Goal: Task Accomplishment & Management: Manage account settings

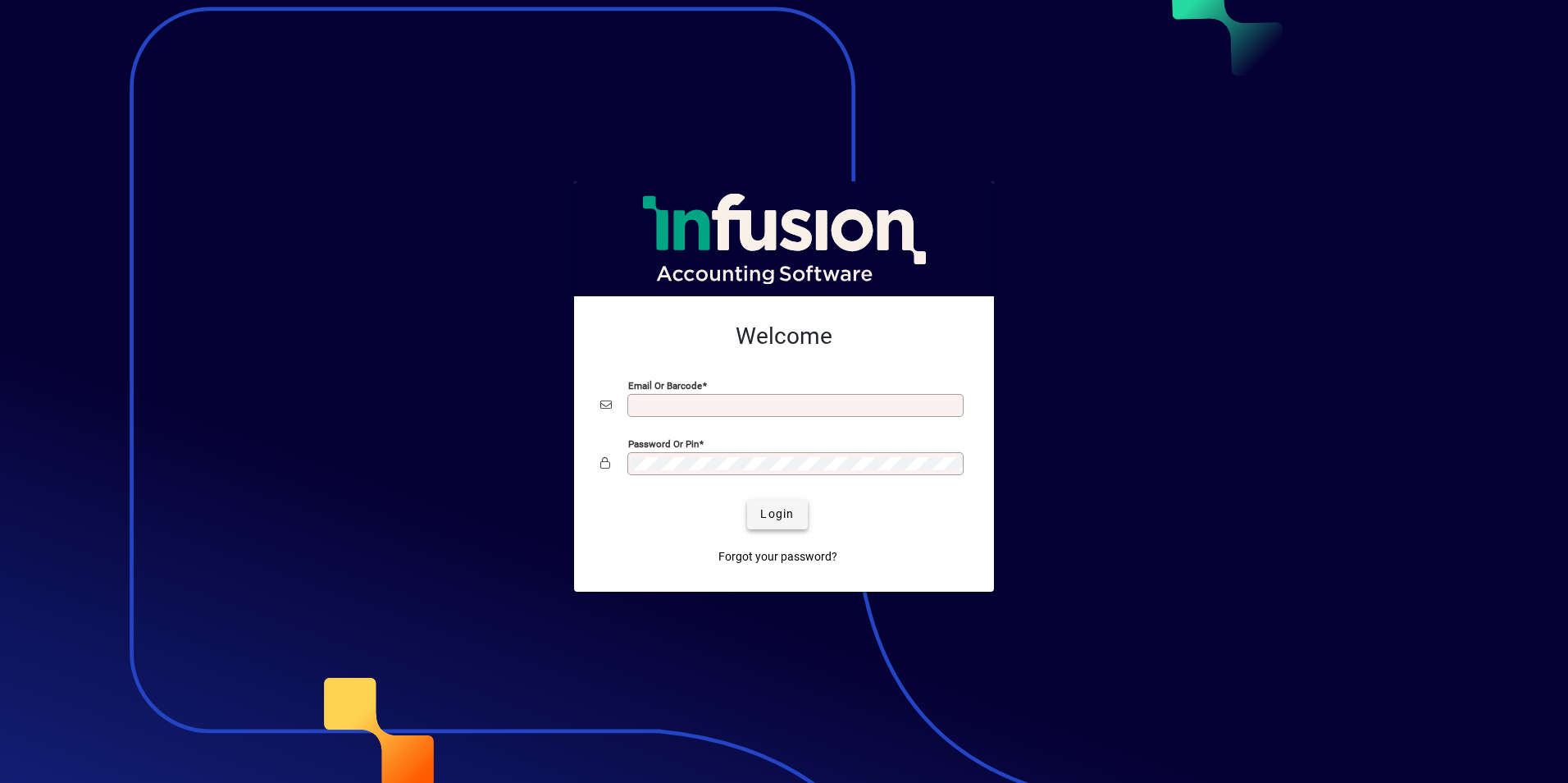
type input "**********"
click at [773, 517] on span "Login" at bounding box center [776, 514] width 34 height 17
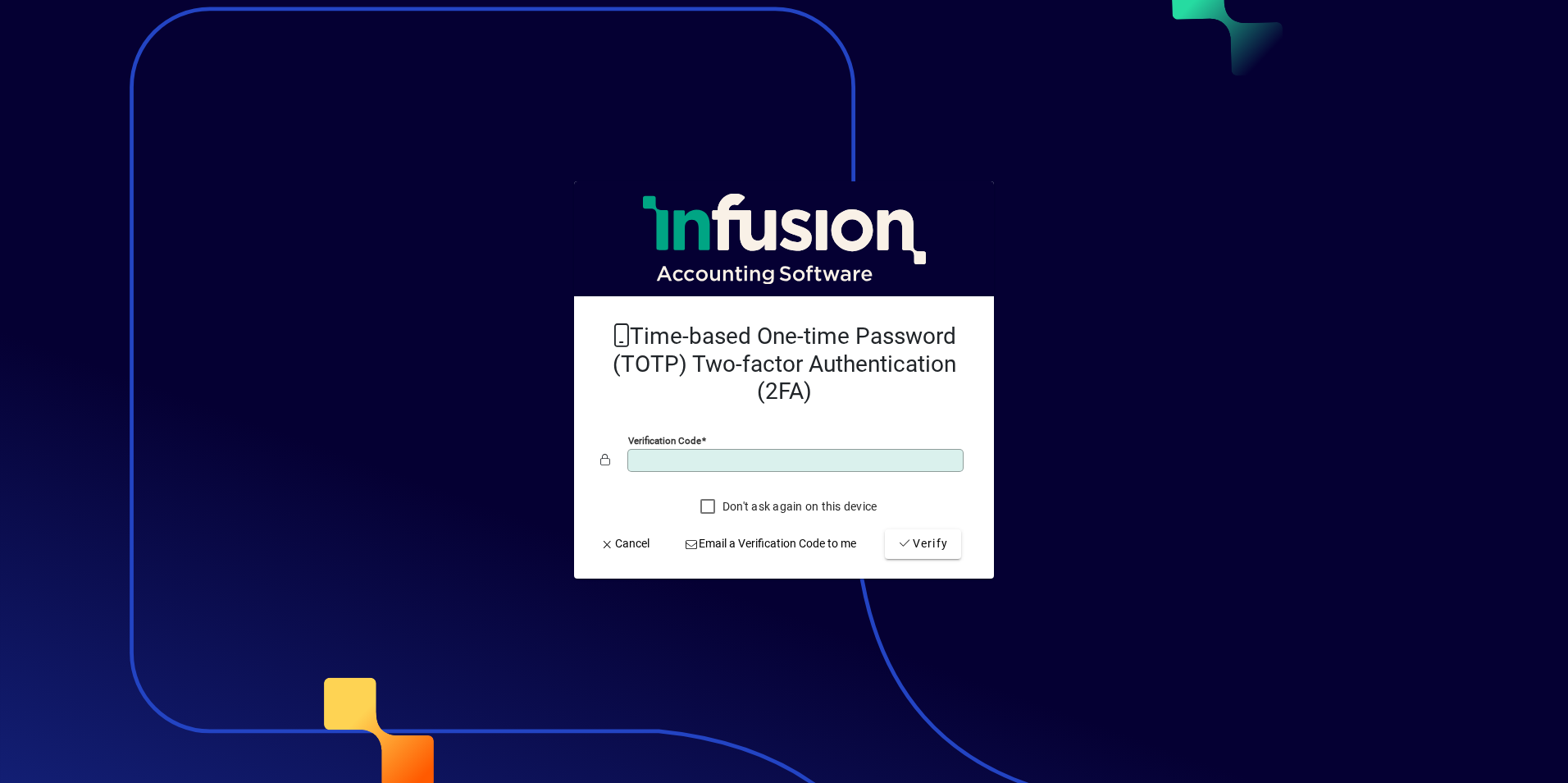
type input "******"
click at [885, 529] on button "Verify" at bounding box center [923, 544] width 76 height 29
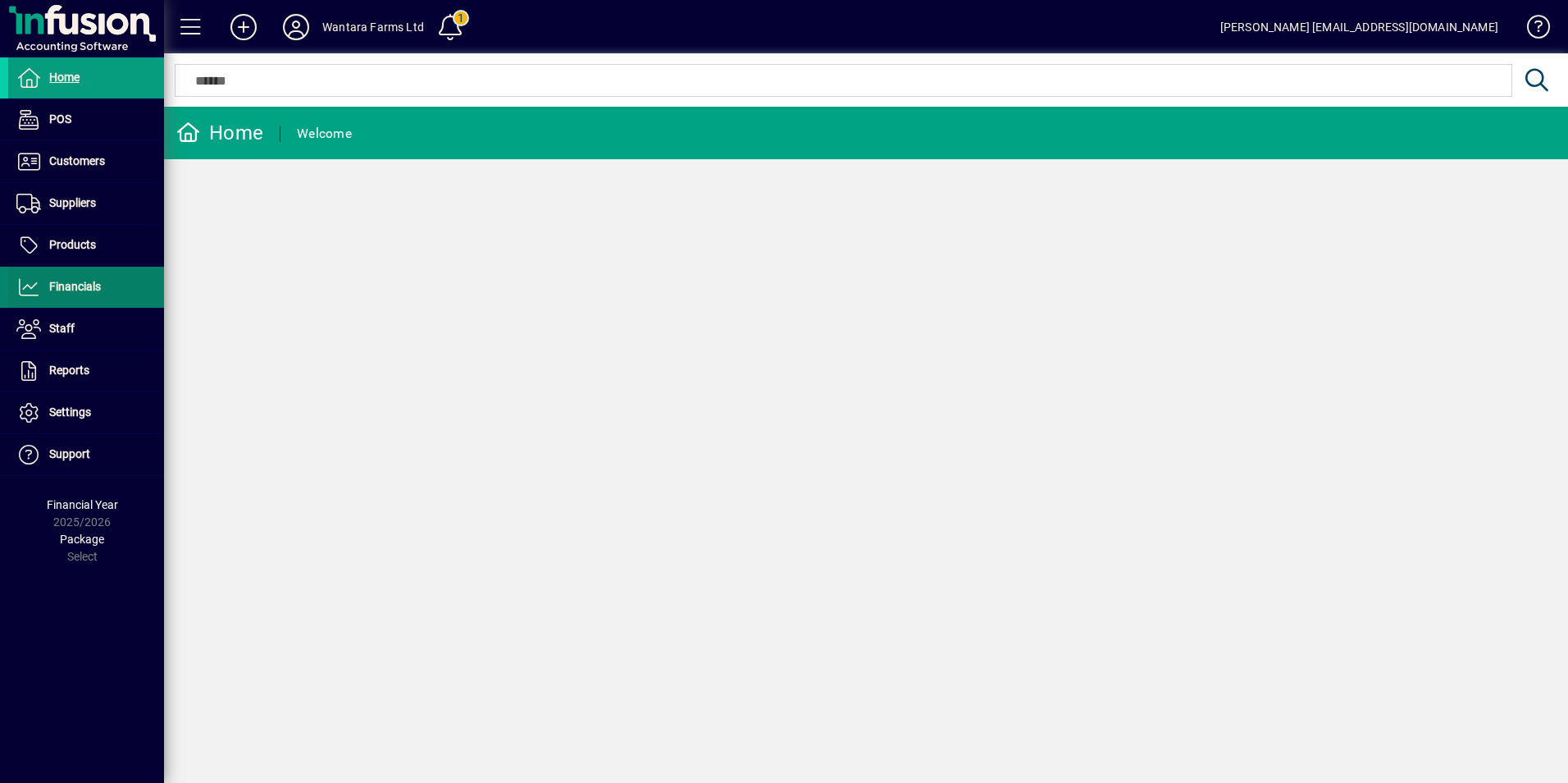
click at [49, 277] on span "Financials" at bounding box center [54, 287] width 92 height 19
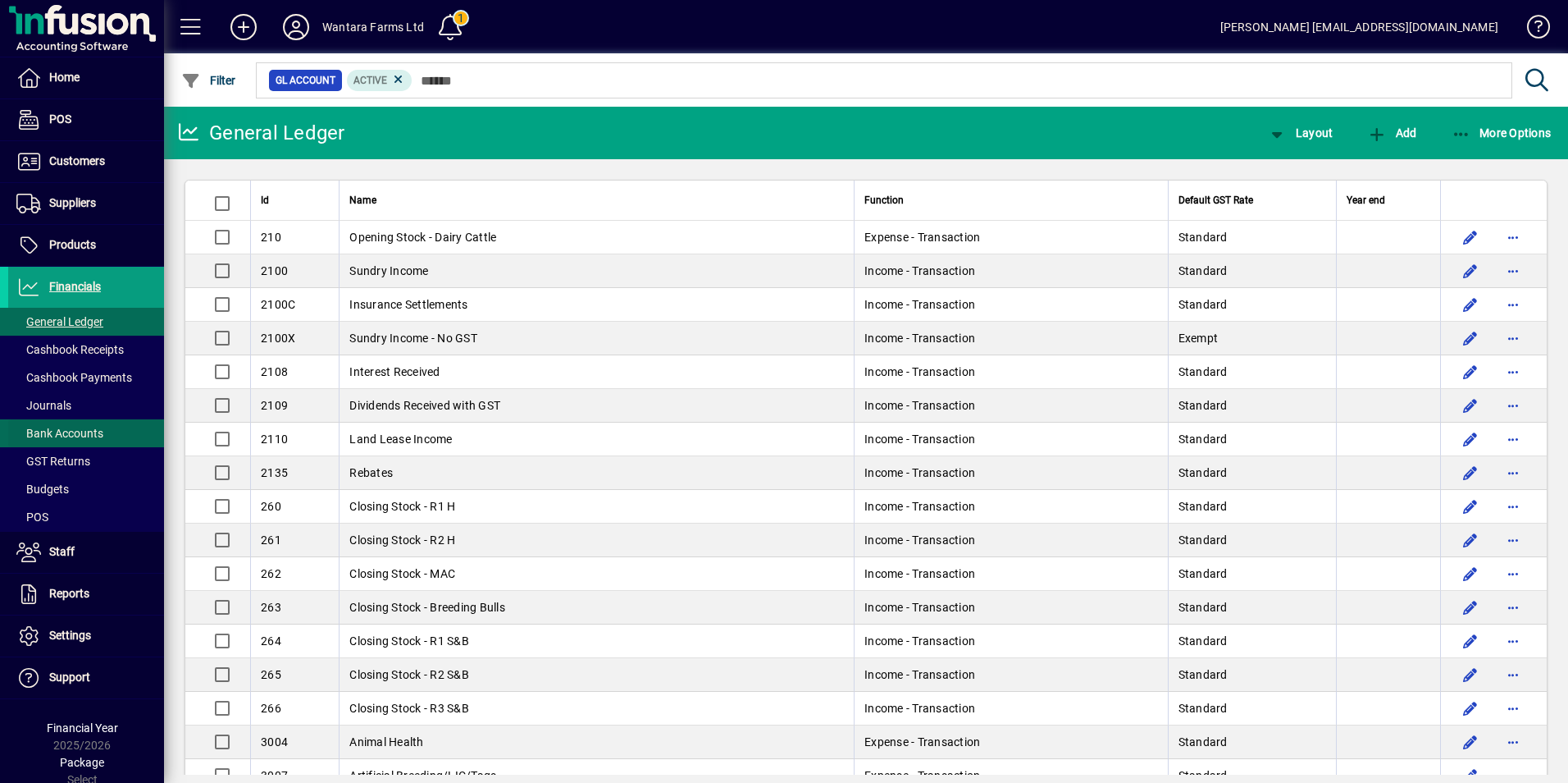
click at [77, 431] on span "Bank Accounts" at bounding box center [59, 433] width 87 height 13
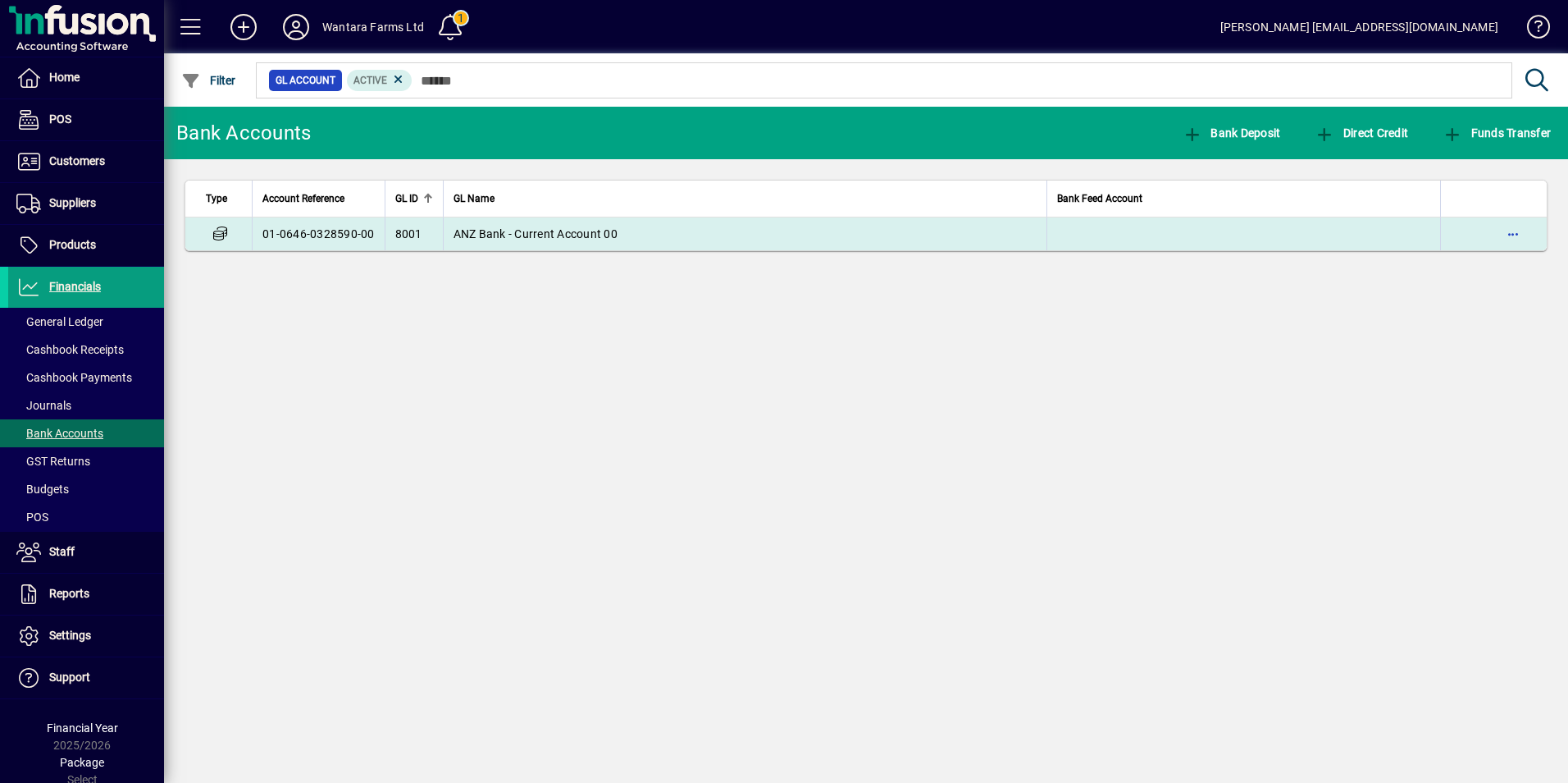
click at [506, 229] on span "ANZ Bank - Current Account 00" at bounding box center [535, 234] width 164 height 13
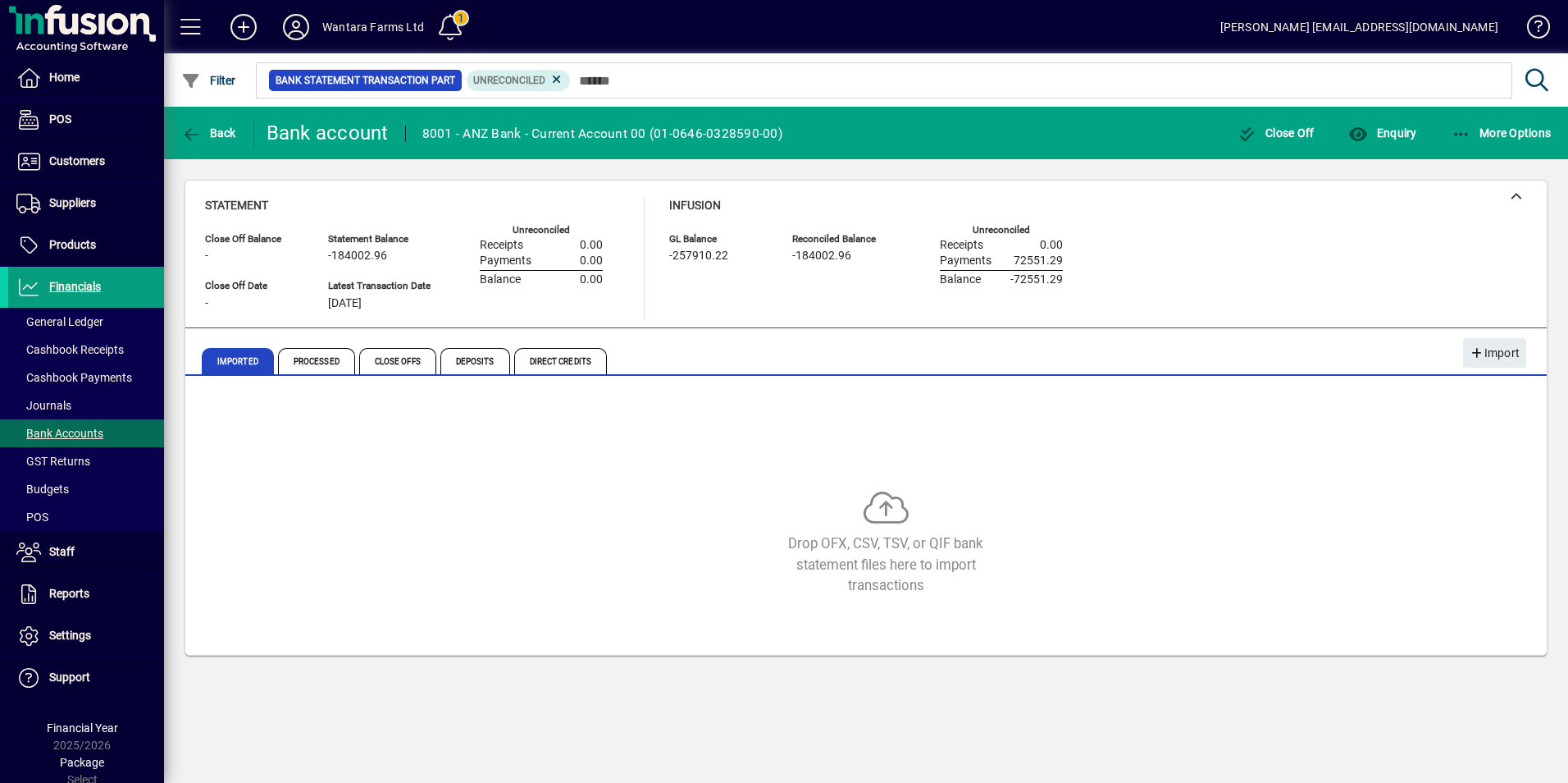
click at [445, 26] on span at bounding box center [449, 27] width 39 height 39
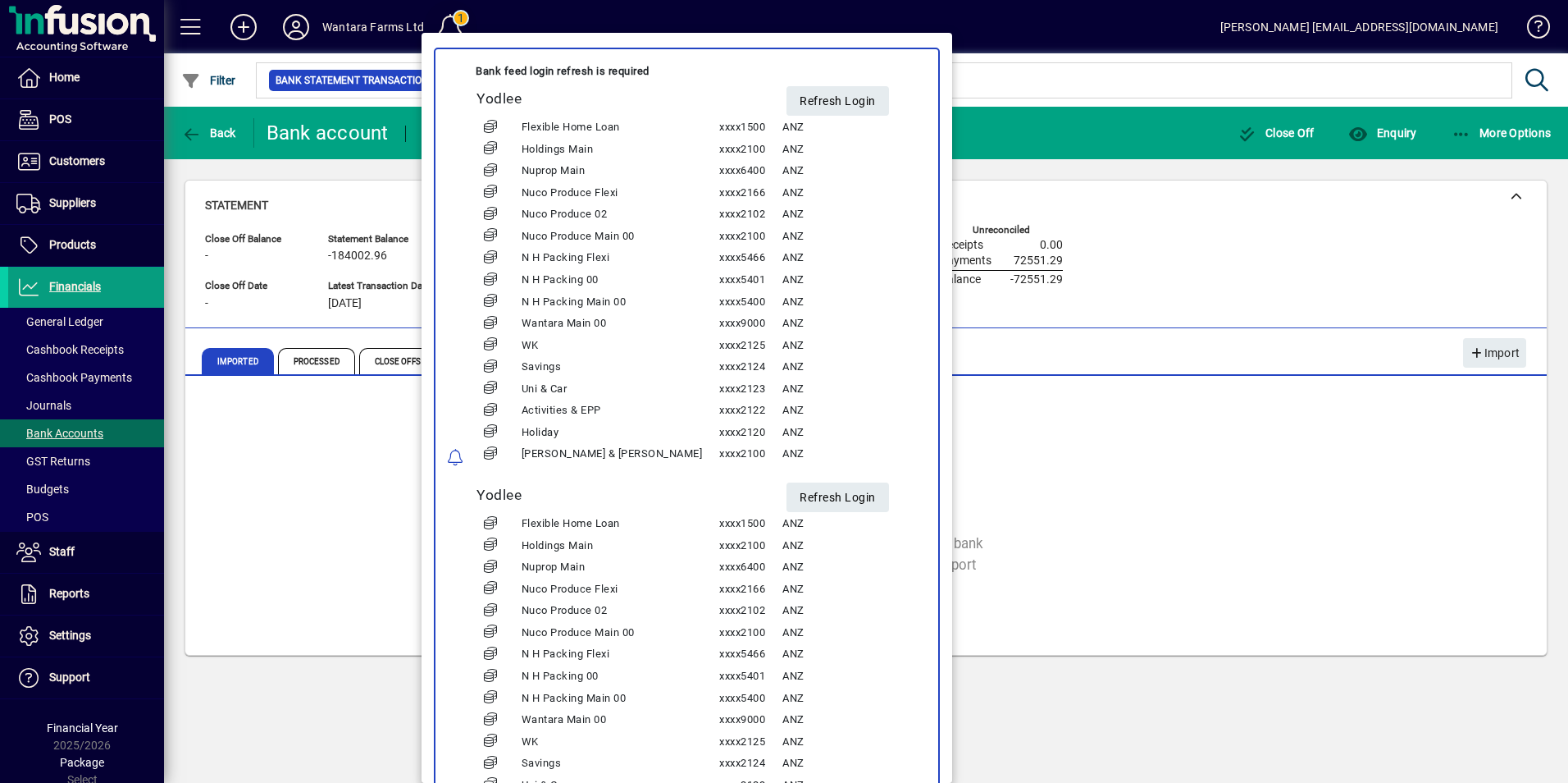
click at [445, 26] on div at bounding box center [784, 391] width 1568 height 783
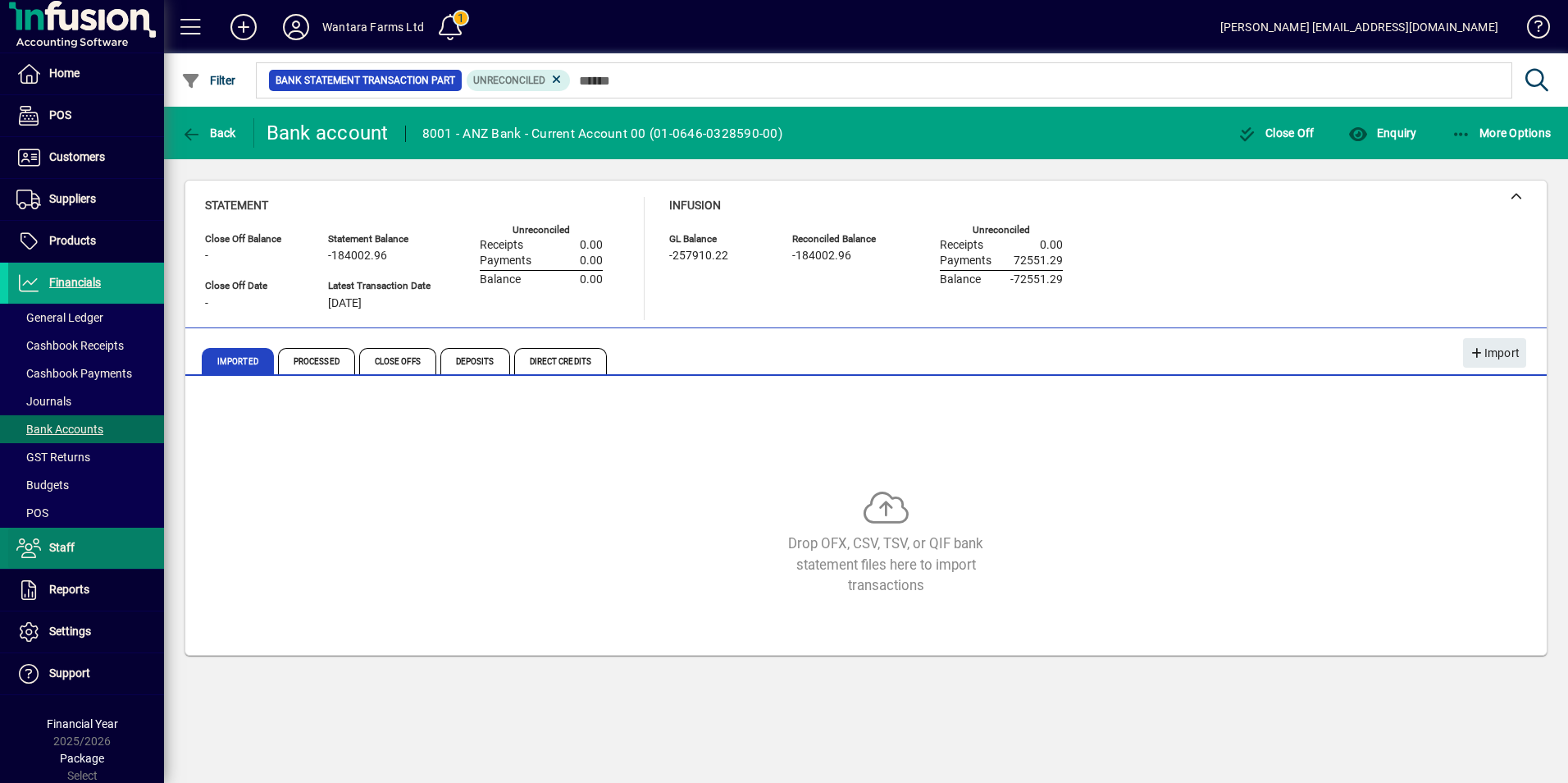
scroll to position [5, 0]
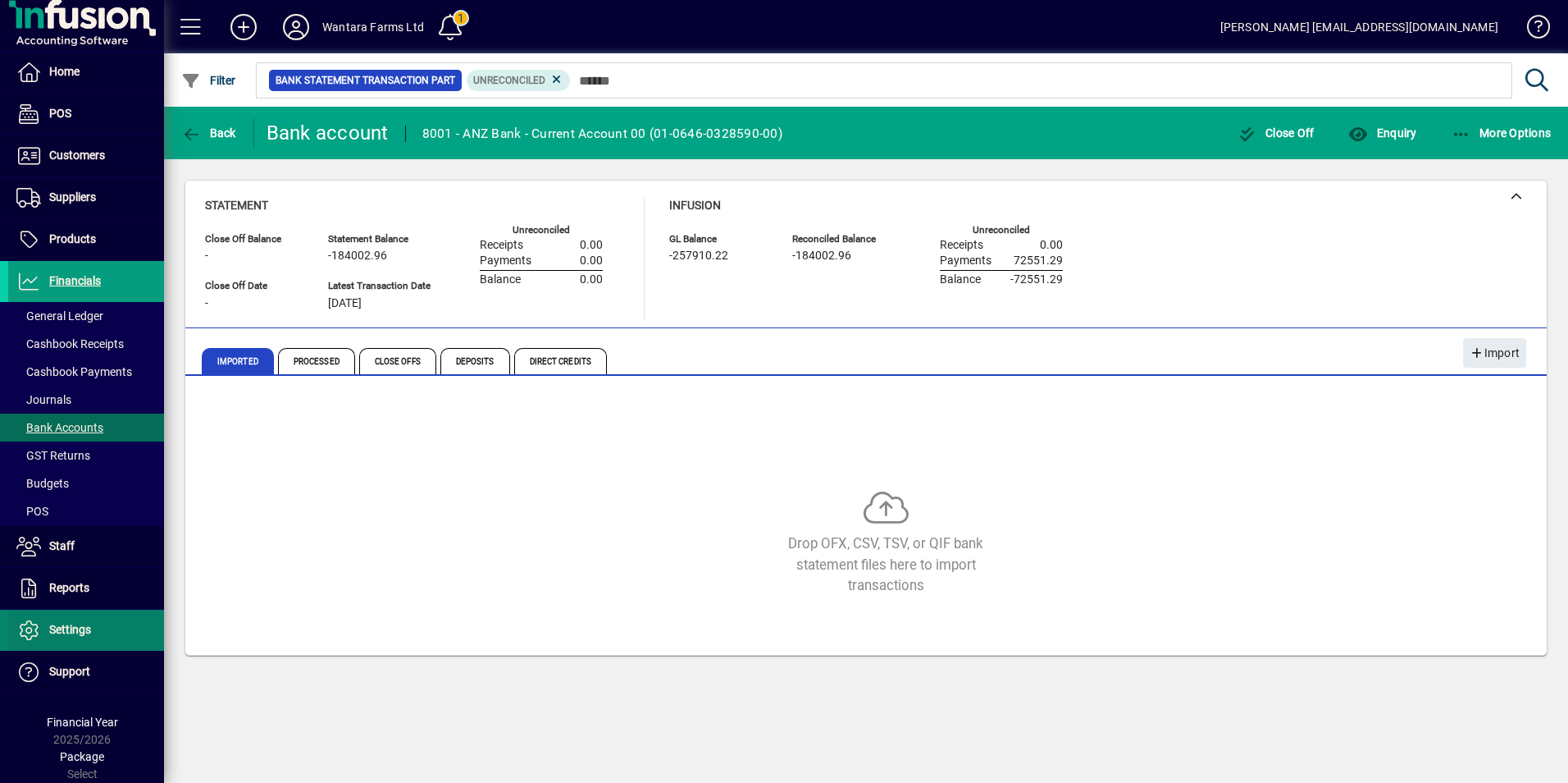
click at [59, 626] on span "Settings" at bounding box center [70, 629] width 42 height 13
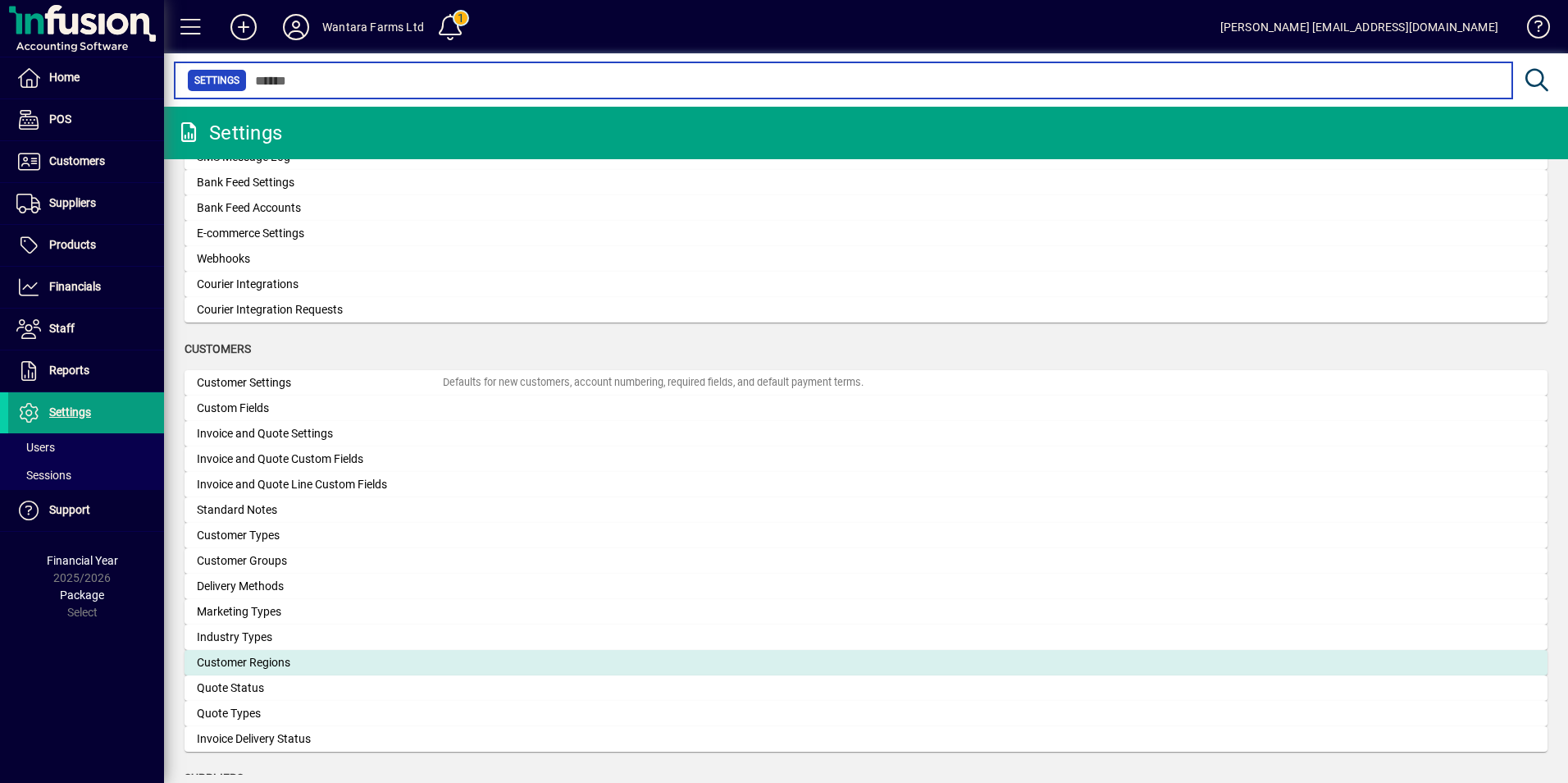
scroll to position [492, 0]
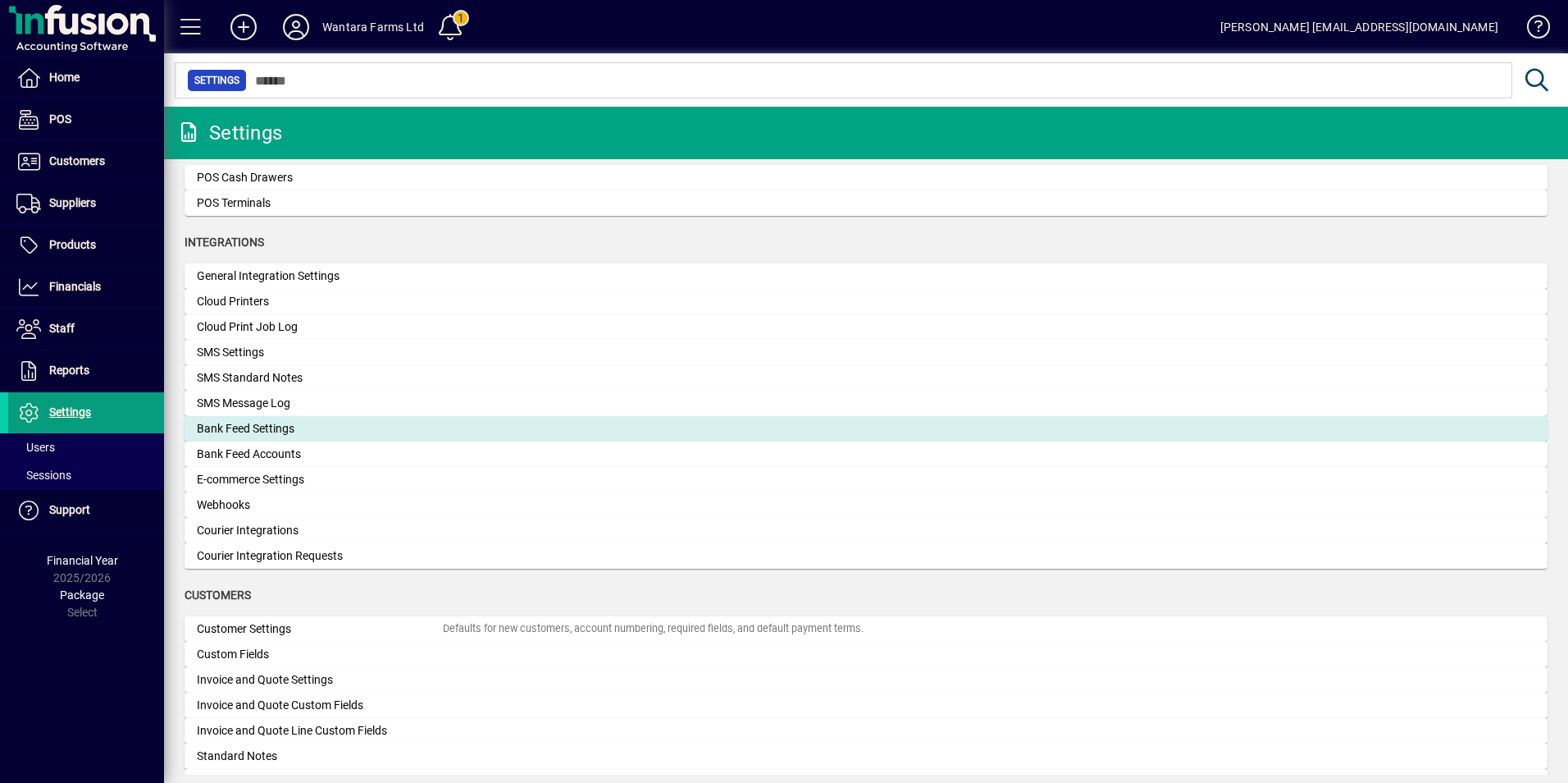
click at [279, 429] on div "Bank Feed Settings" at bounding box center [319, 429] width 246 height 17
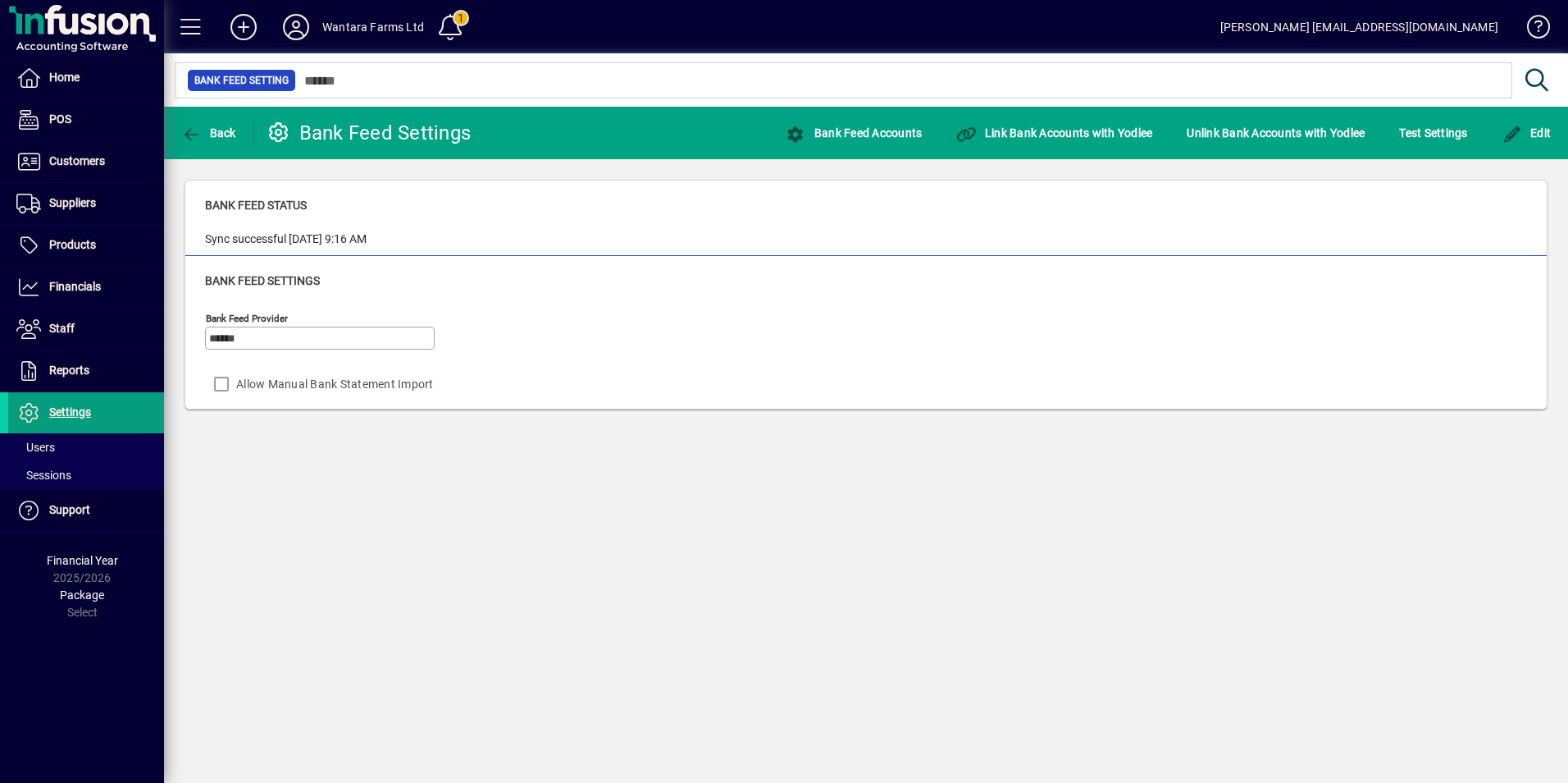
click at [295, 30] on icon at bounding box center [296, 27] width 33 height 27
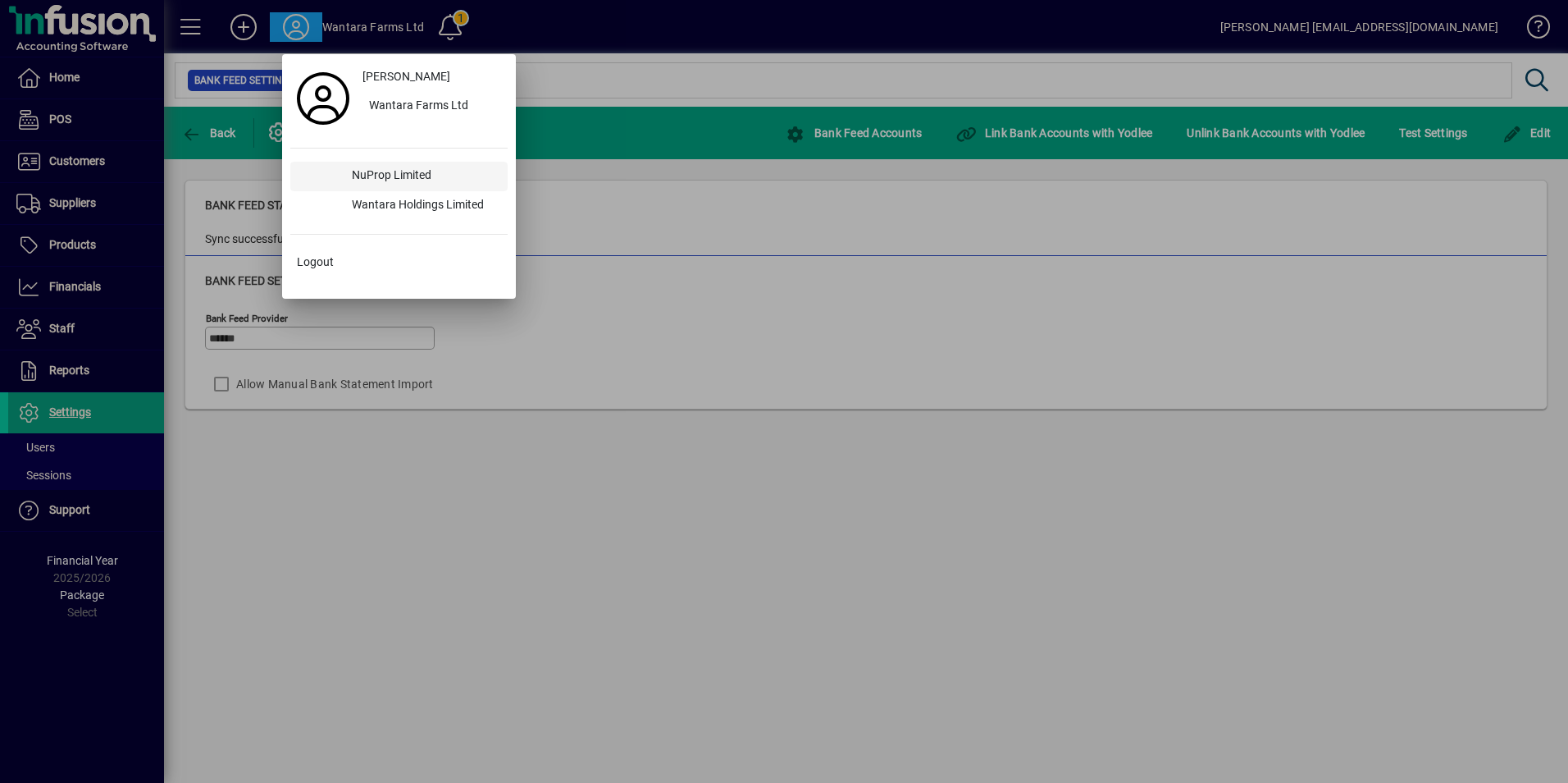
click at [382, 179] on div "NuProp Limited" at bounding box center [423, 176] width 169 height 29
